Goal: Navigation & Orientation: Find specific page/section

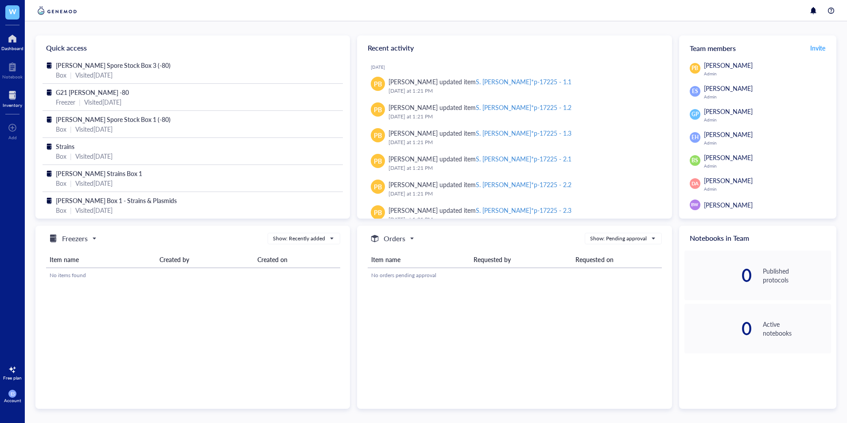
click at [14, 101] on div at bounding box center [12, 95] width 19 height 14
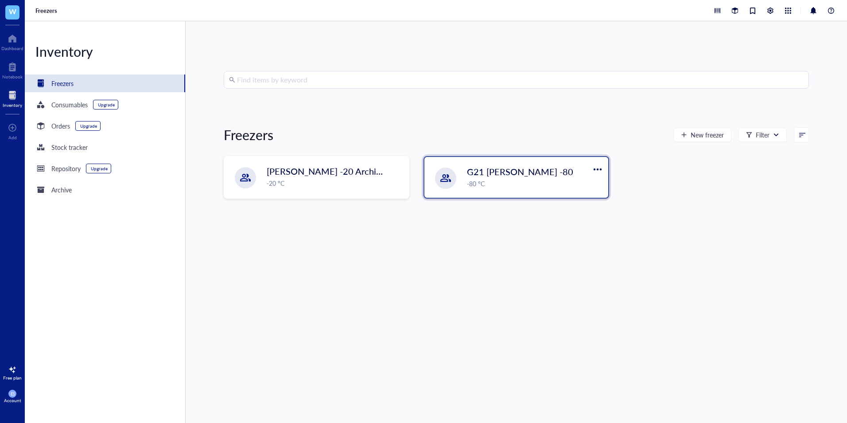
click at [479, 183] on div "-80 °C" at bounding box center [535, 184] width 136 height 10
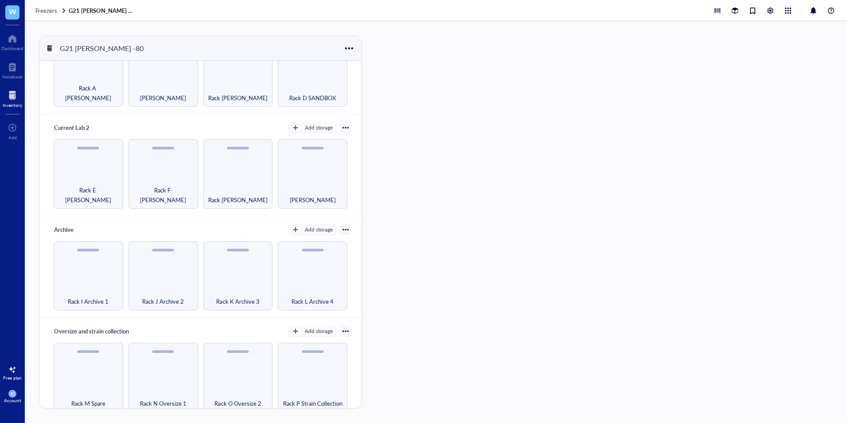
scroll to position [49, 0]
click at [315, 374] on div "Rack P Strain Collection" at bounding box center [313, 377] width 70 height 70
click at [289, 371] on div "Rack P Strain Collection" at bounding box center [313, 377] width 70 height 70
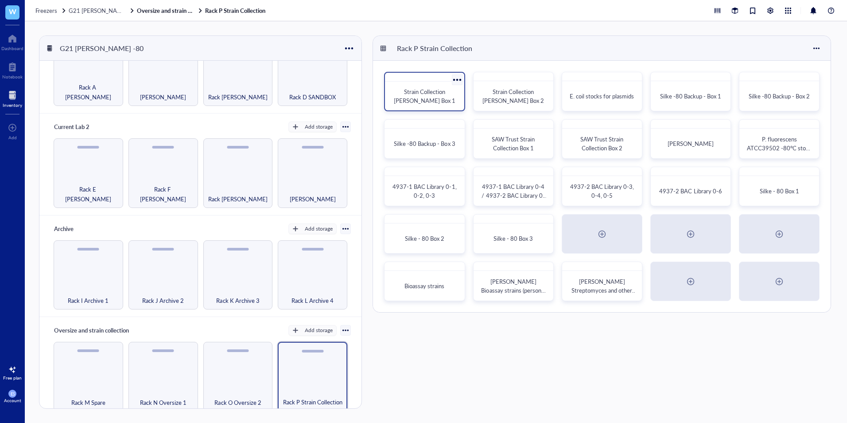
click at [442, 99] on span "Strain Collection [PERSON_NAME] Box 1" at bounding box center [425, 95] width 62 height 17
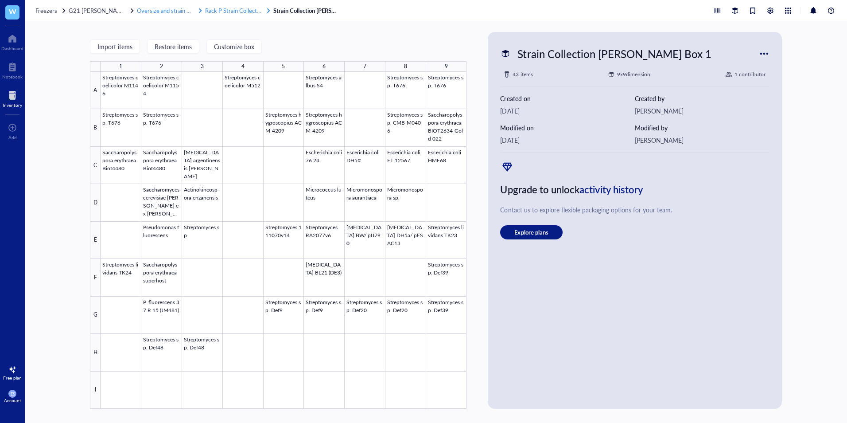
click at [210, 10] on span "Rack P Strain Collection" at bounding box center [234, 10] width 59 height 8
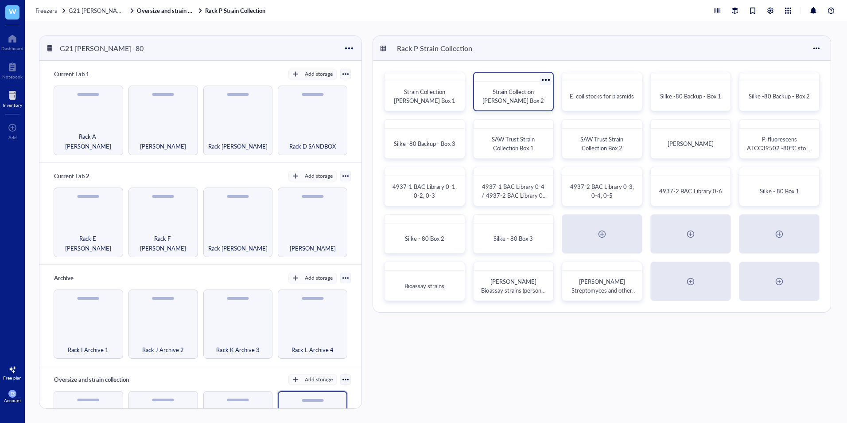
click at [493, 89] on span "Strain Collection [PERSON_NAME] Box 2" at bounding box center [514, 95] width 62 height 17
